Goal: Task Accomplishment & Management: Use online tool/utility

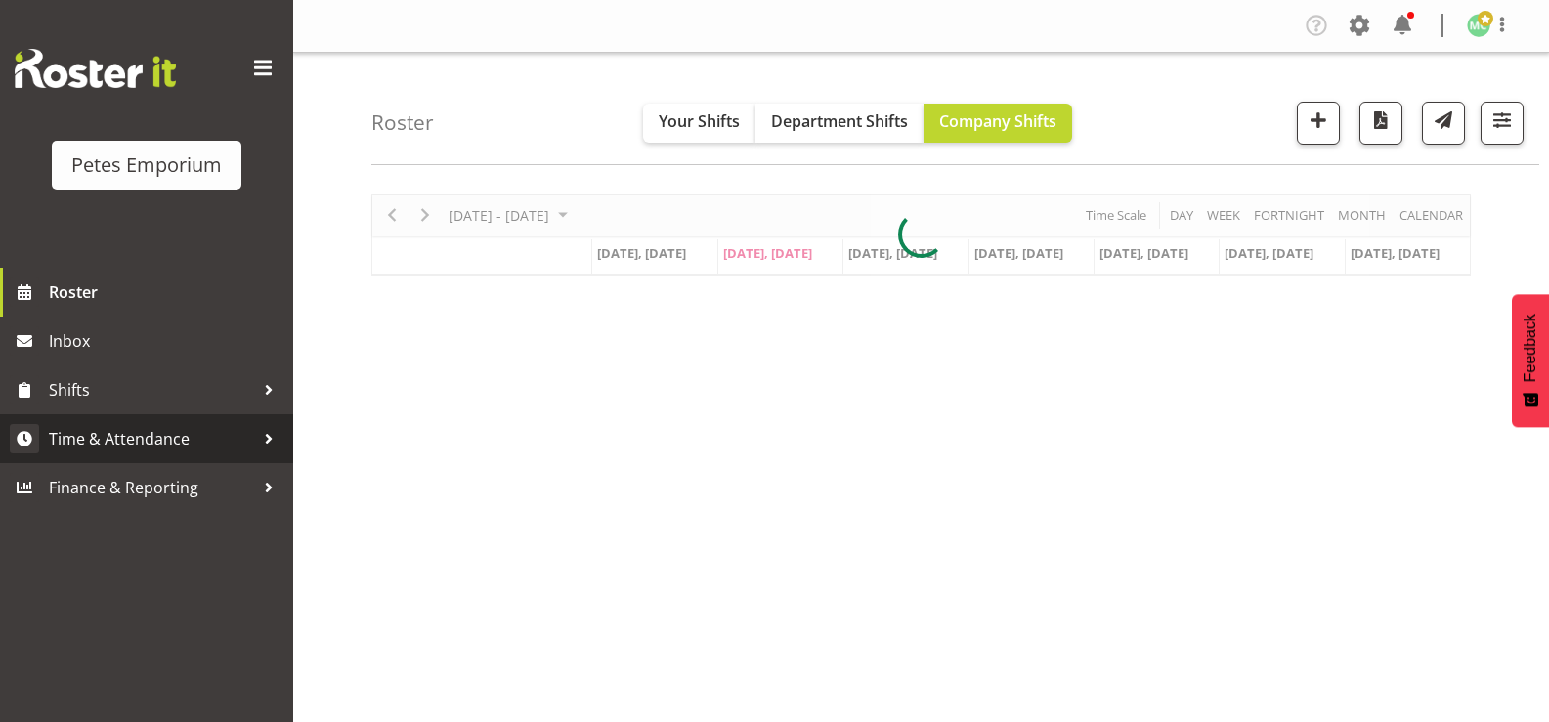
click at [209, 439] on span "Time & Attendance" at bounding box center [151, 438] width 205 height 29
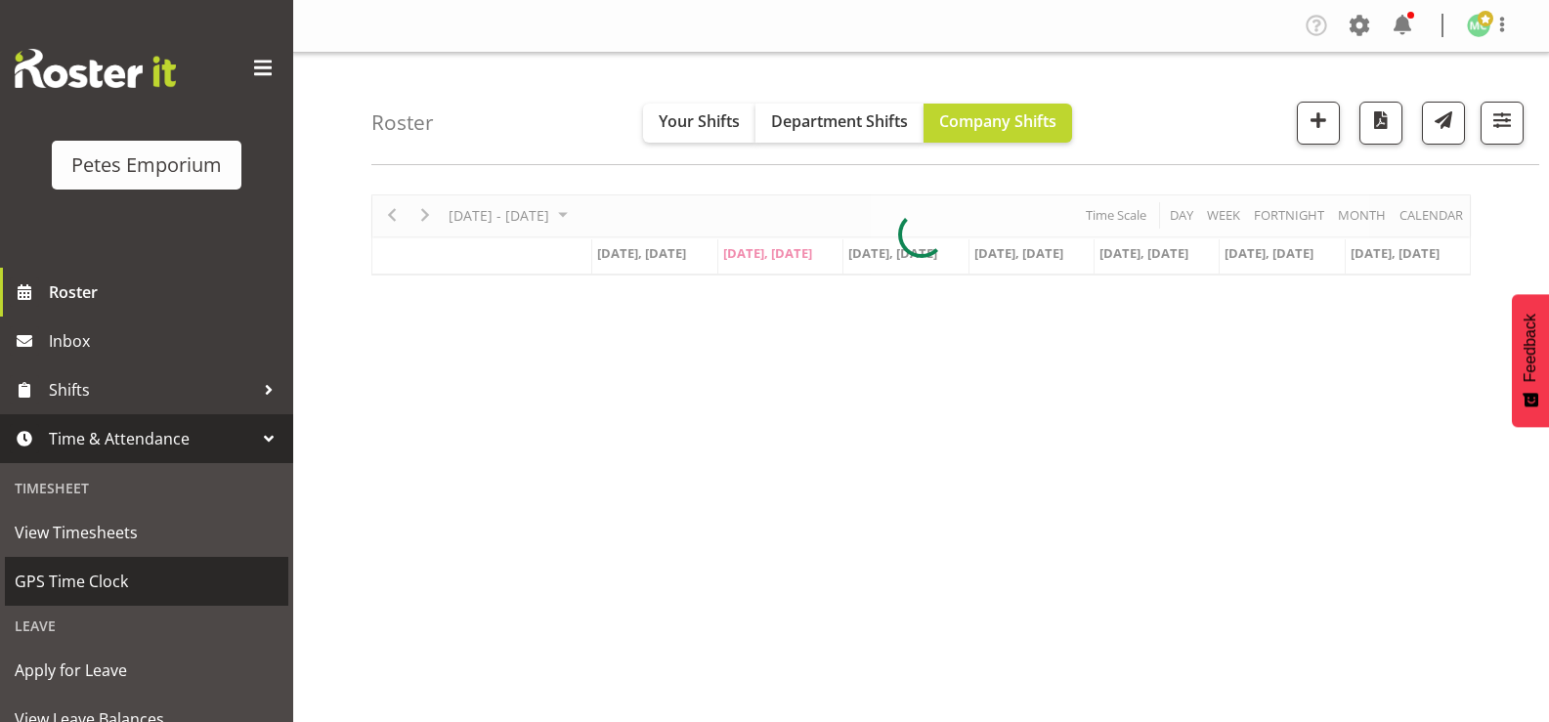
click at [151, 575] on span "GPS Time Clock" at bounding box center [147, 581] width 264 height 29
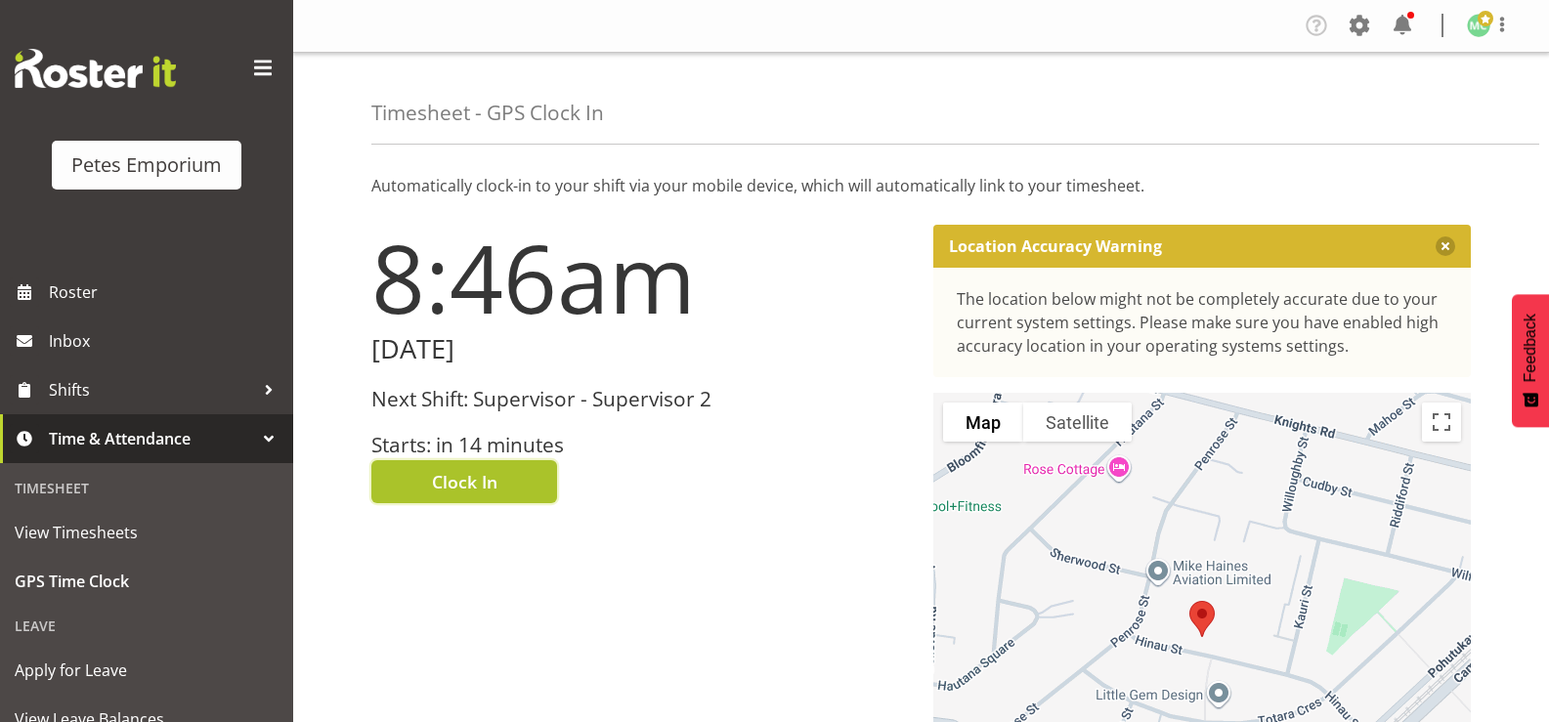
click at [498, 494] on button "Clock In" at bounding box center [464, 481] width 186 height 43
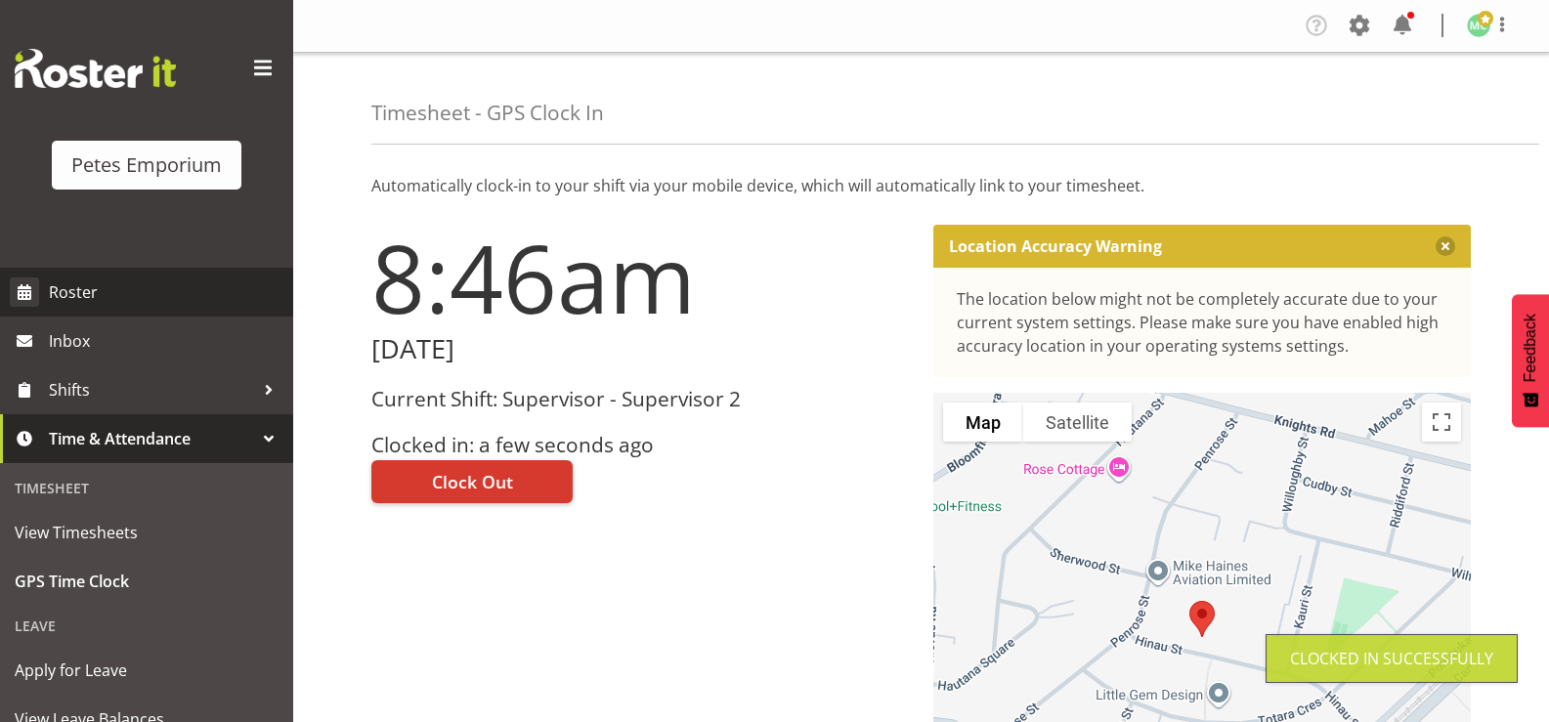
click at [78, 293] on span "Roster" at bounding box center [166, 291] width 234 height 29
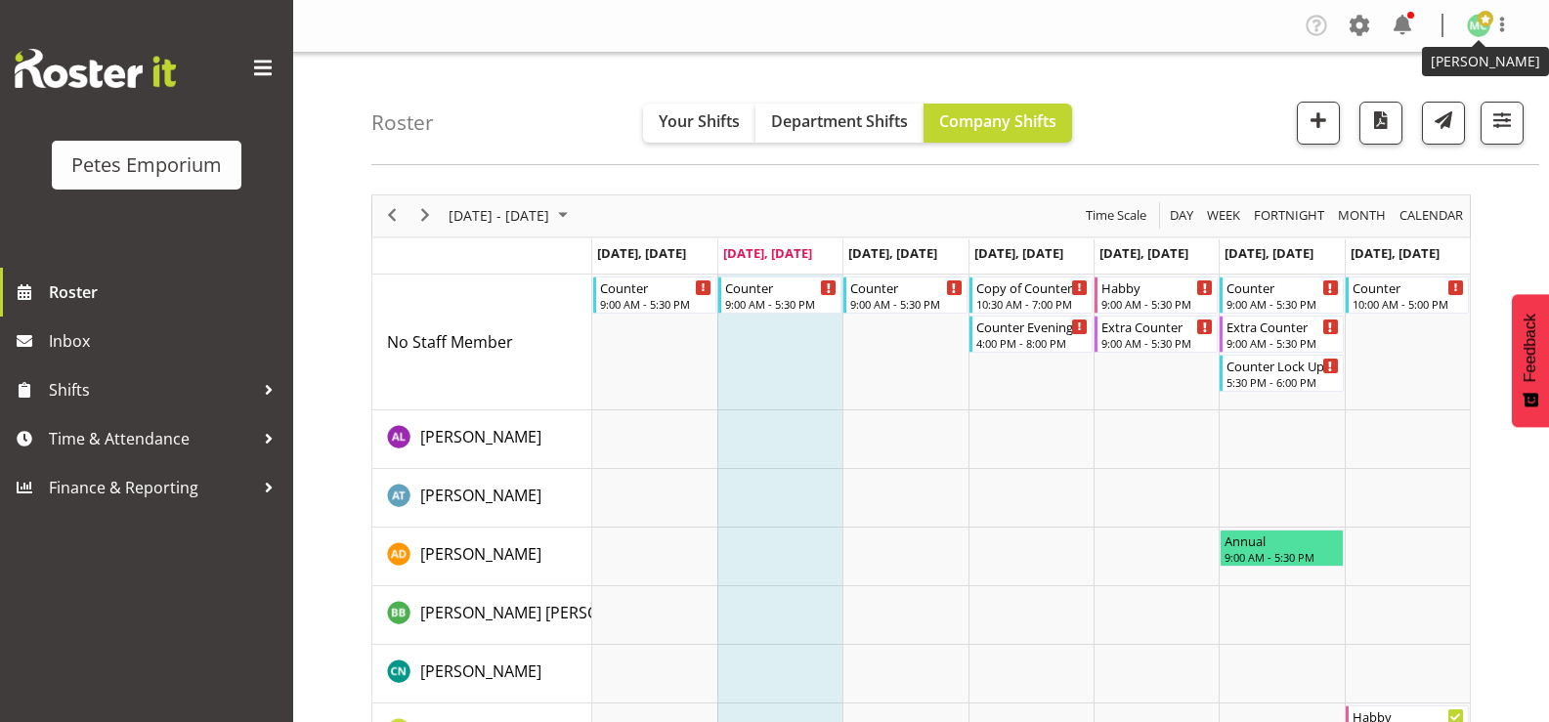
click at [1489, 30] on figure at bounding box center [1478, 25] width 23 height 23
click at [1423, 106] on link "Log Out" at bounding box center [1420, 102] width 188 height 35
